Goal: Task Accomplishment & Management: Use online tool/utility

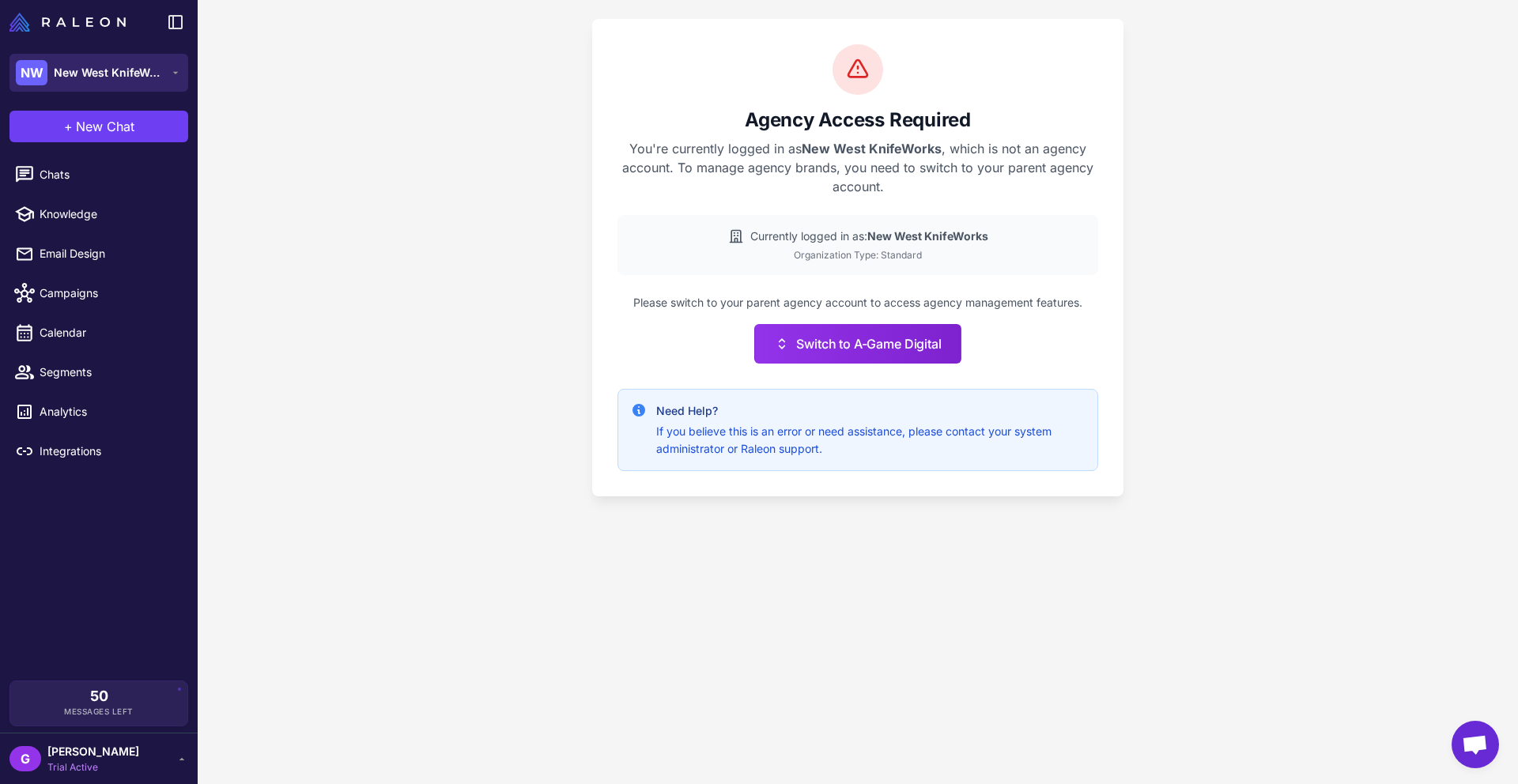
click at [95, 77] on span "New West KnifeWorks" at bounding box center [109, 73] width 110 height 17
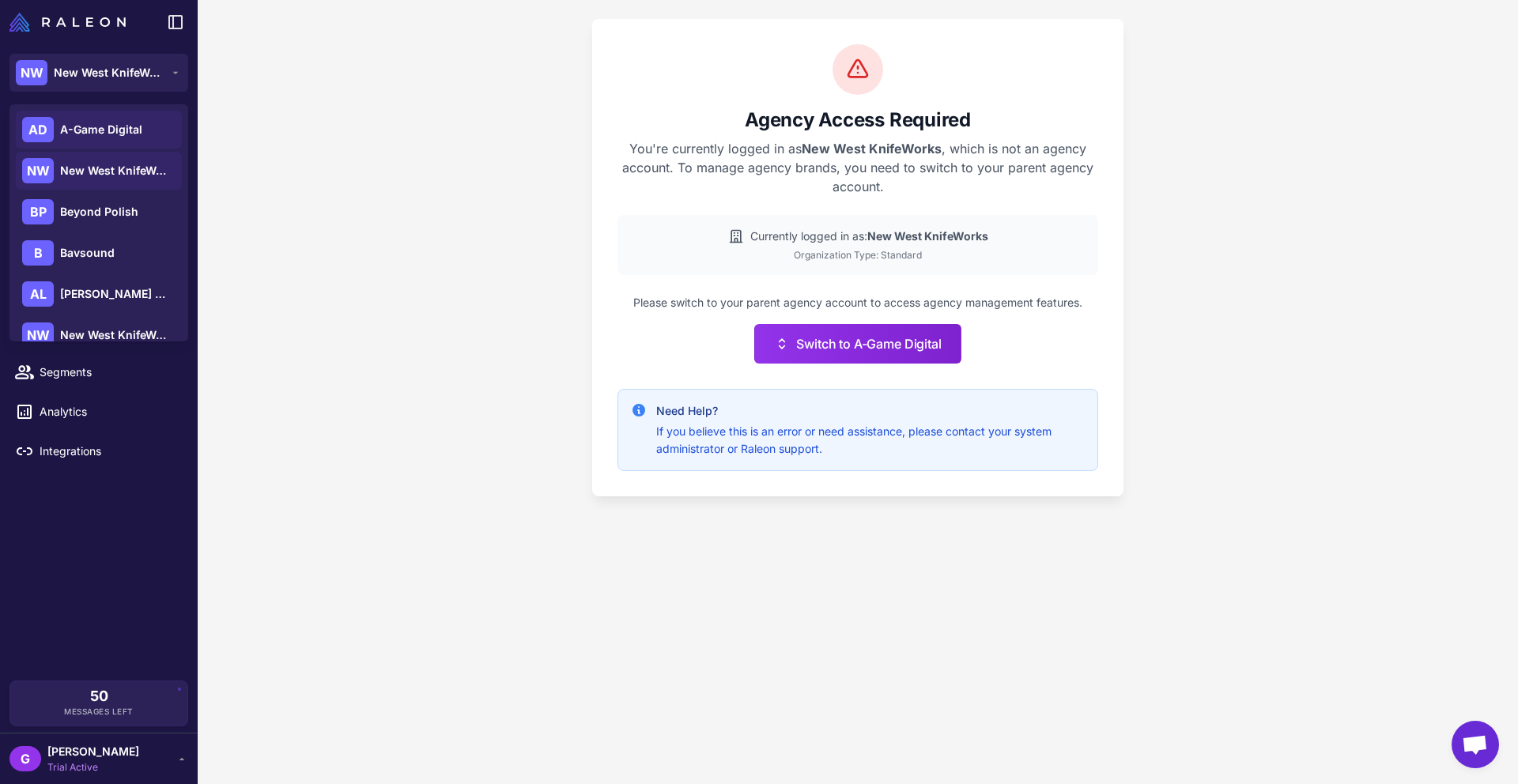
click at [89, 132] on span "A-Game Digital" at bounding box center [100, 129] width 82 height 17
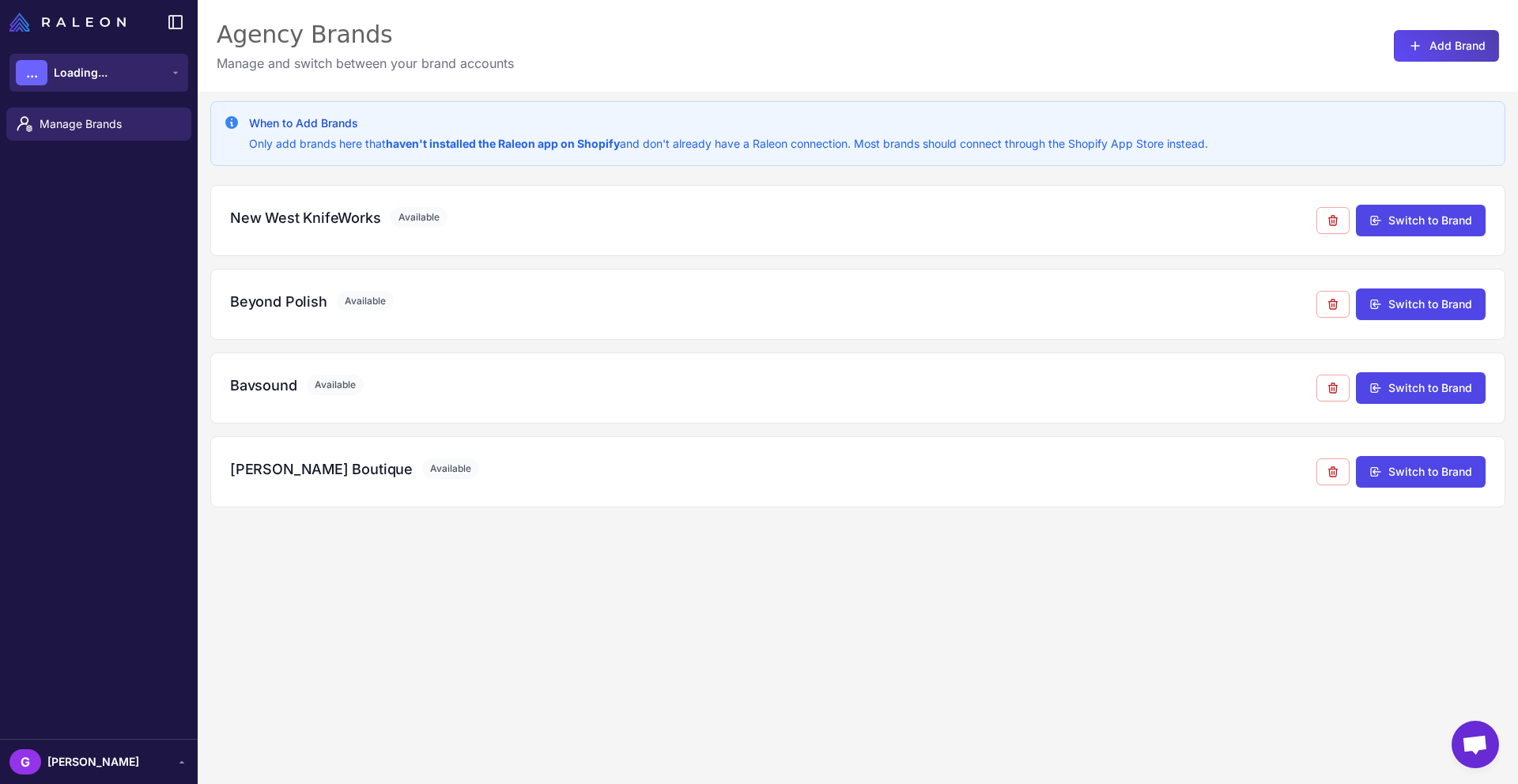
click at [102, 69] on span "Loading..." at bounding box center [80, 73] width 53 height 17
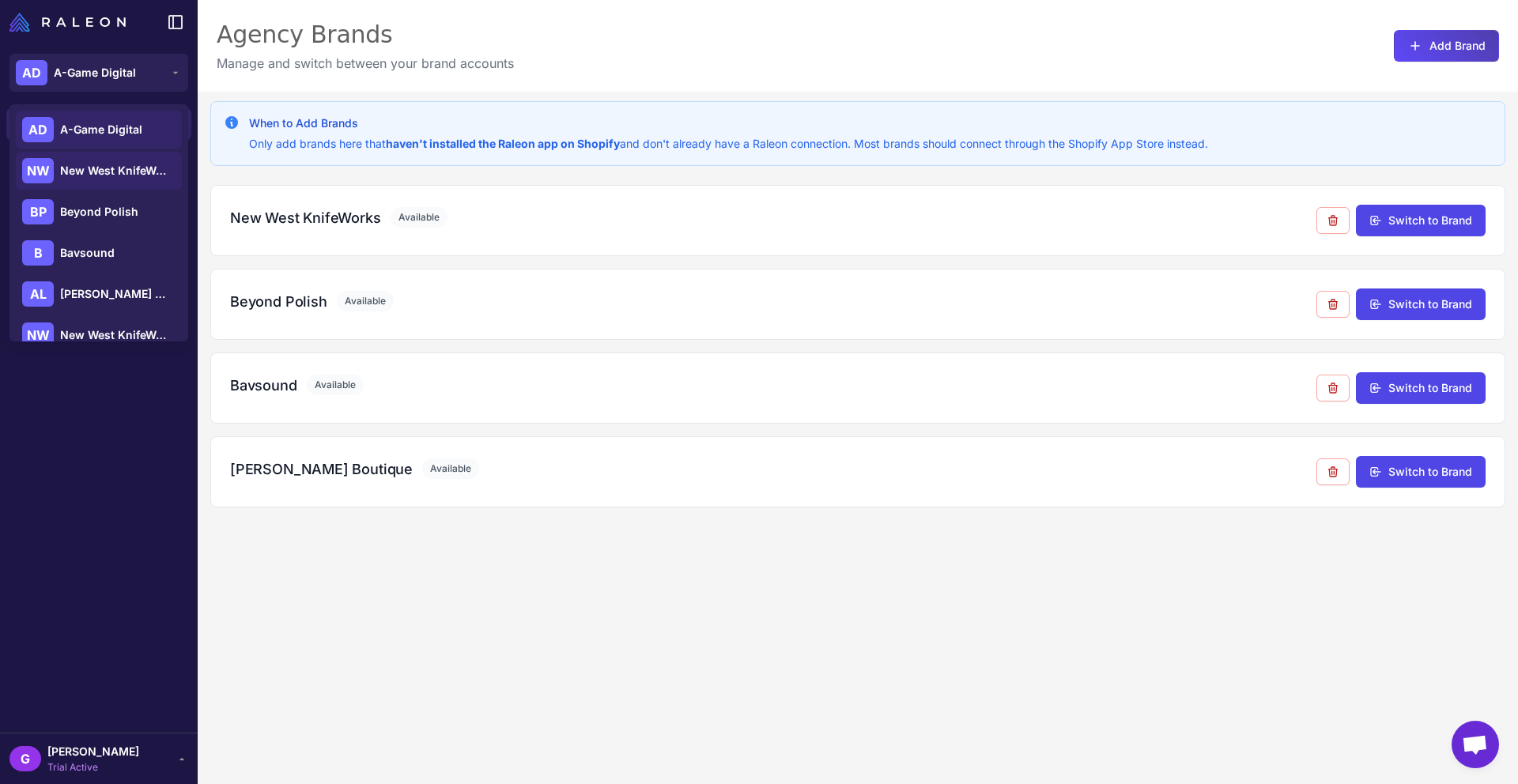
click at [103, 165] on span "New West KnifeWorks" at bounding box center [115, 170] width 110 height 17
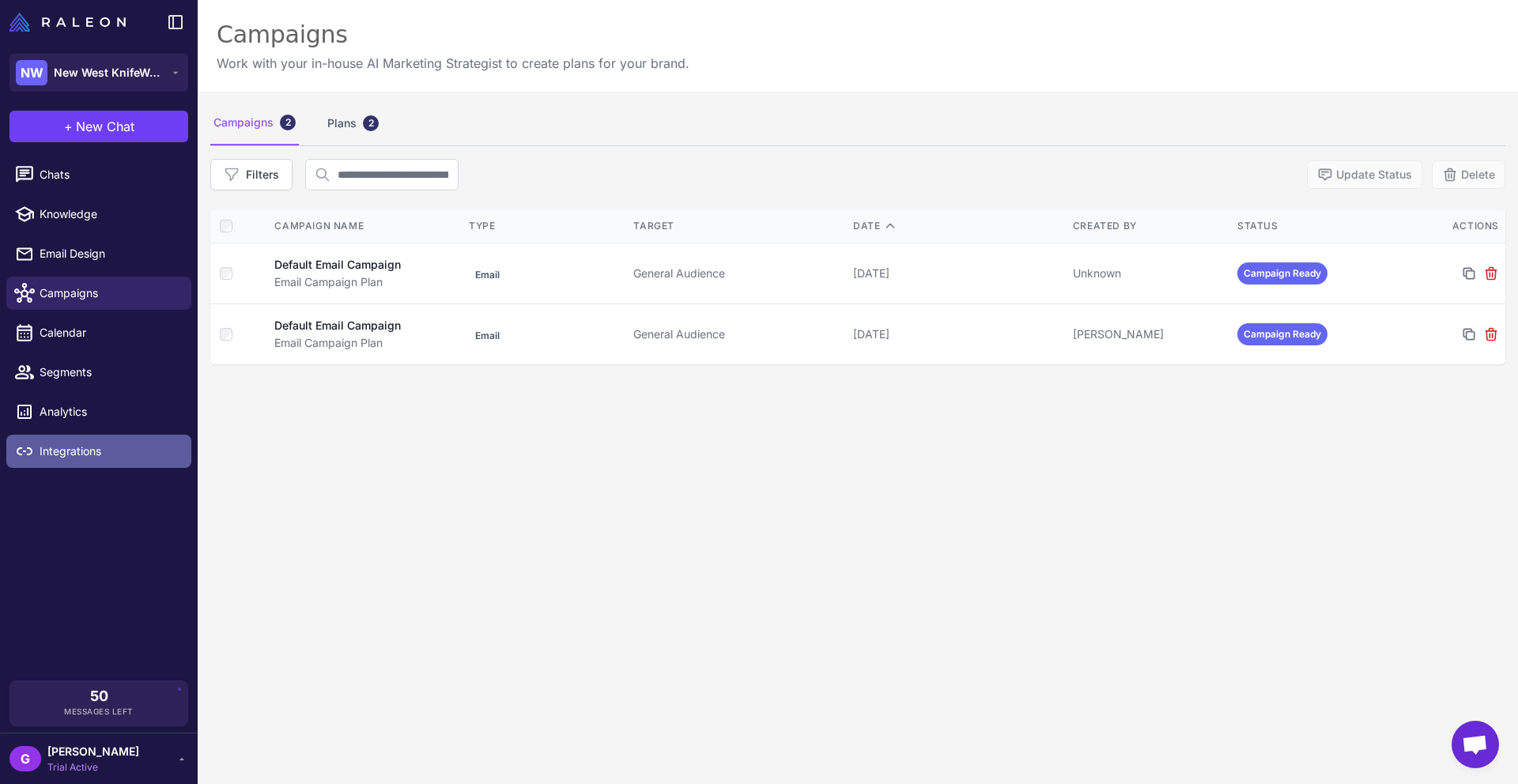
click at [100, 443] on span "Integrations" at bounding box center [109, 451] width 139 height 17
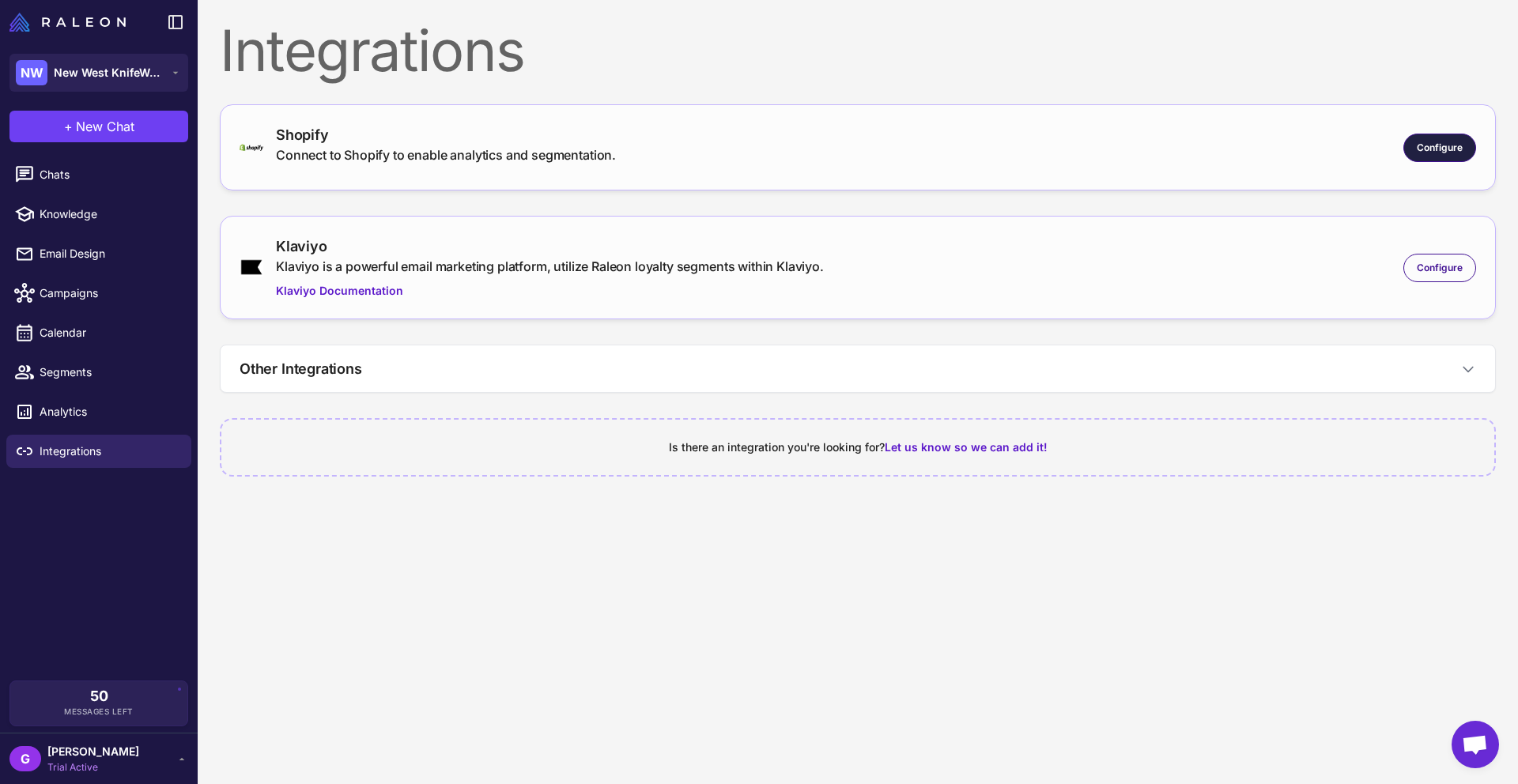
click at [1437, 155] on span "Configure" at bounding box center [1441, 147] width 46 height 14
